Goal: Navigation & Orientation: Find specific page/section

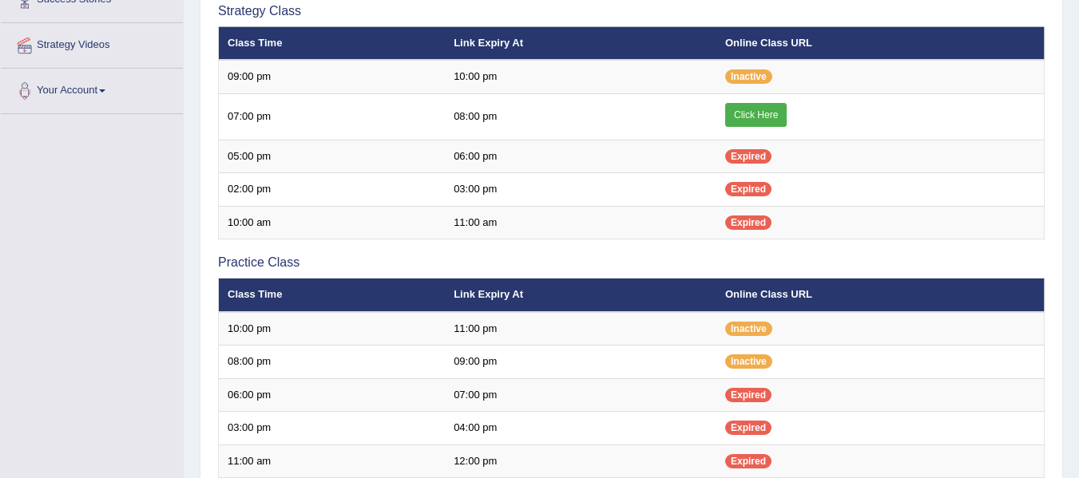
scroll to position [283, 0]
